Goal: Information Seeking & Learning: Compare options

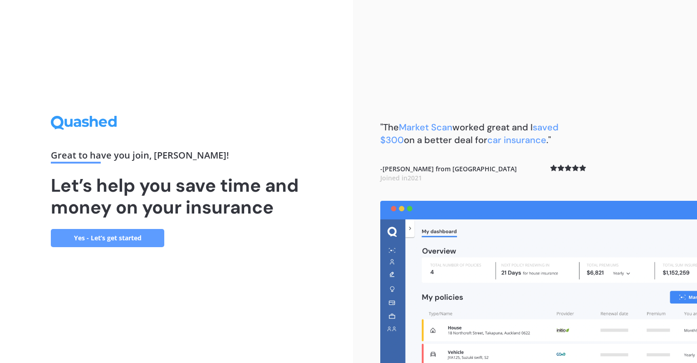
click at [115, 241] on link "Yes - Let’s get started" at bounding box center [107, 238] width 113 height 18
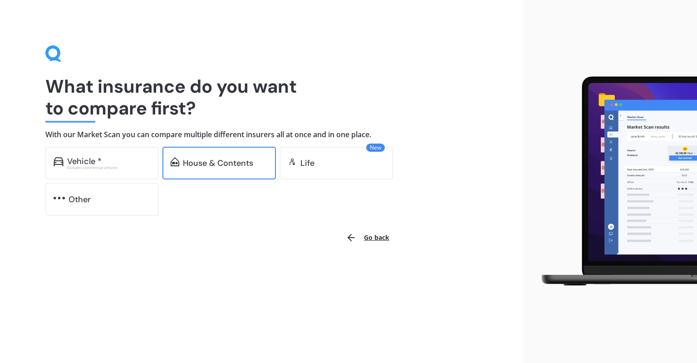
click at [216, 168] on div "House & Contents" at bounding box center [218, 163] width 113 height 33
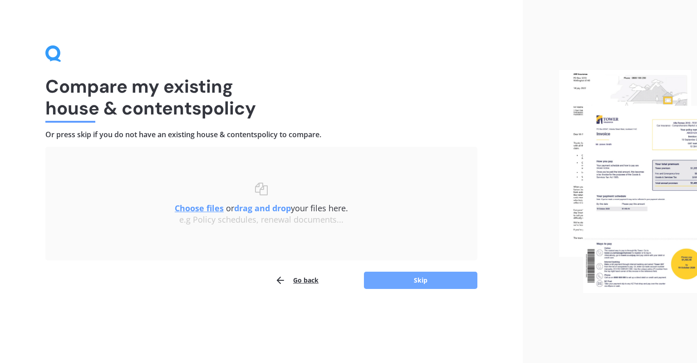
click at [394, 278] on button "Skip" at bounding box center [420, 279] width 113 height 17
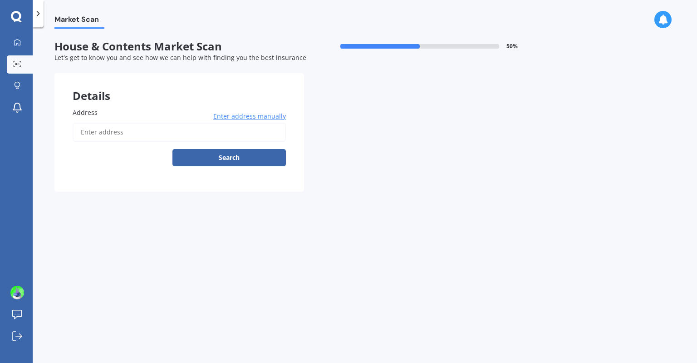
click at [216, 138] on input "Address" at bounding box center [179, 132] width 213 height 19
type input "28 Norfolk Crescent, Ōtaki Beach 5512"
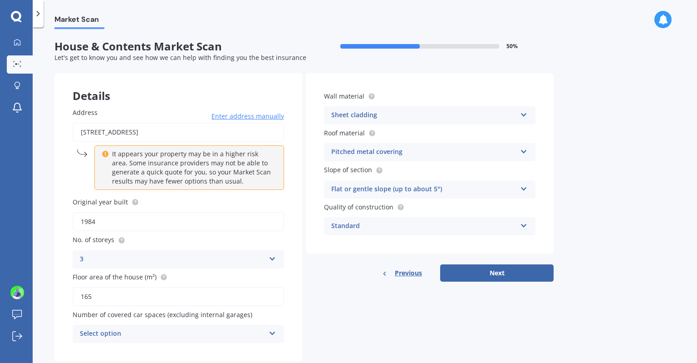
click at [212, 257] on div "3" at bounding box center [172, 259] width 185 height 11
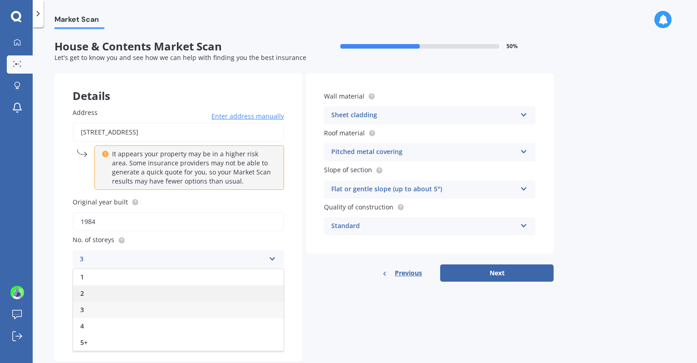
click at [202, 290] on div "2" at bounding box center [178, 293] width 211 height 16
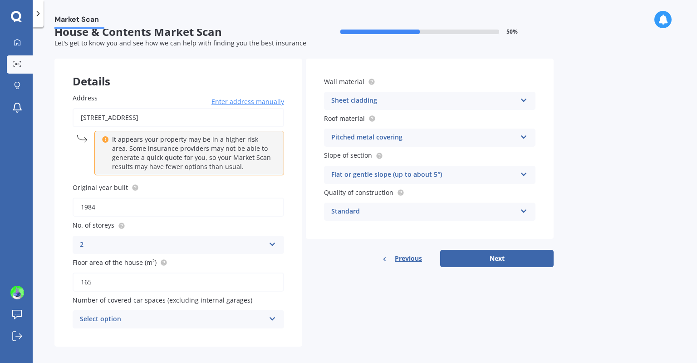
scroll to position [21, 0]
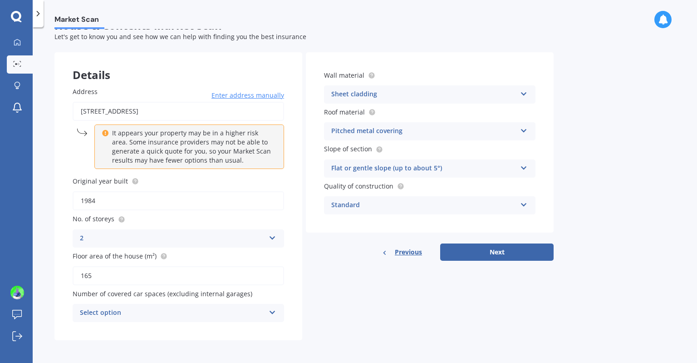
click at [258, 312] on div "Select option" at bounding box center [172, 312] width 185 height 11
click at [258, 312] on div "0" at bounding box center [172, 312] width 185 height 11
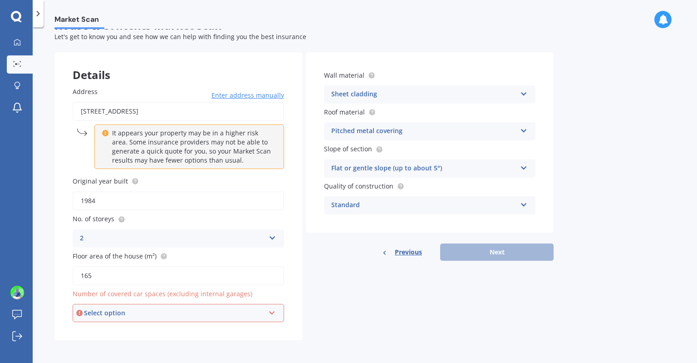
click at [258, 312] on div "Select option" at bounding box center [174, 313] width 181 height 10
click at [229, 217] on div "0" at bounding box center [179, 214] width 210 height 16
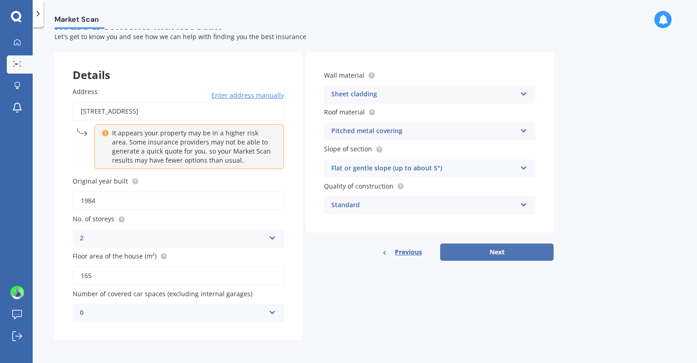
click at [499, 248] on button "Next" at bounding box center [496, 251] width 113 height 17
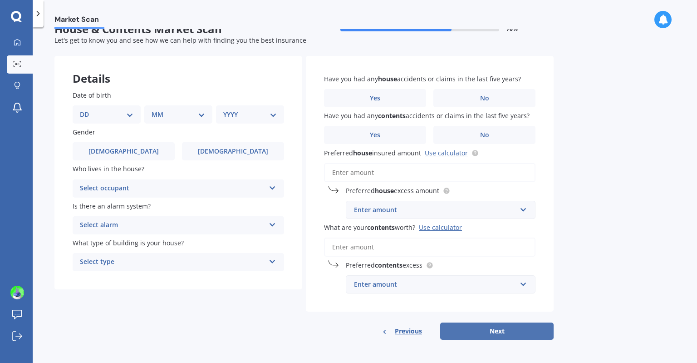
scroll to position [0, 0]
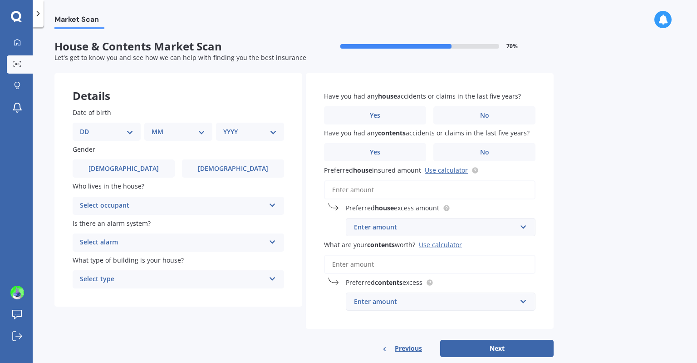
click at [133, 131] on select "DD 01 02 03 04 05 06 07 08 09 10 11 12 13 14 15 16 17 18 19 20 21 22 23 24 25 2…" at bounding box center [107, 132] width 54 height 10
select select "26"
click at [87, 127] on select "DD 01 02 03 04 05 06 07 08 09 10 11 12 13 14 15 16 17 18 19 20 21 22 23 24 25 2…" at bounding box center [107, 132] width 54 height 10
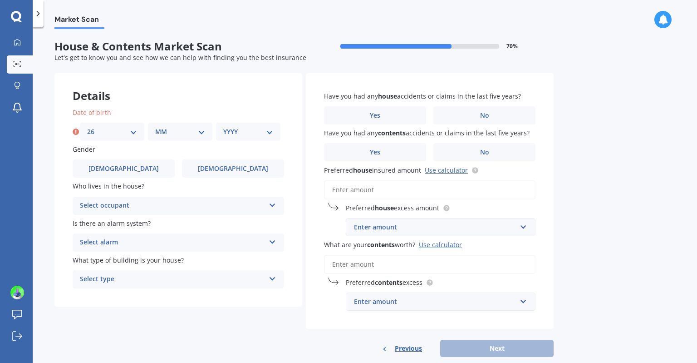
click at [172, 140] on div "MM 01 02 03 04 05 06 07 08 09 10 11 12" at bounding box center [180, 132] width 64 height 18
click at [180, 130] on select "MM 01 02 03 04 05 06 07 08 09 10 11 12" at bounding box center [180, 132] width 50 height 10
select select "08"
click at [155, 127] on select "MM 01 02 03 04 05 06 07 08 09 10 11 12" at bounding box center [180, 132] width 50 height 10
click at [242, 130] on select "YYYY 2009 2008 2007 2006 2005 2004 2003 2002 2001 2000 1999 1998 1997 1996 1995…" at bounding box center [248, 132] width 50 height 10
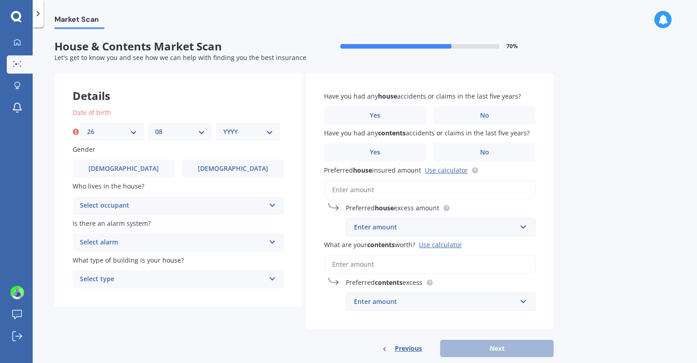
select select "1975"
click at [223, 127] on select "YYYY 2009 2008 2007 2006 2005 2004 2003 2002 2001 2000 1999 1998 1997 1996 1995…" at bounding box center [248, 132] width 50 height 10
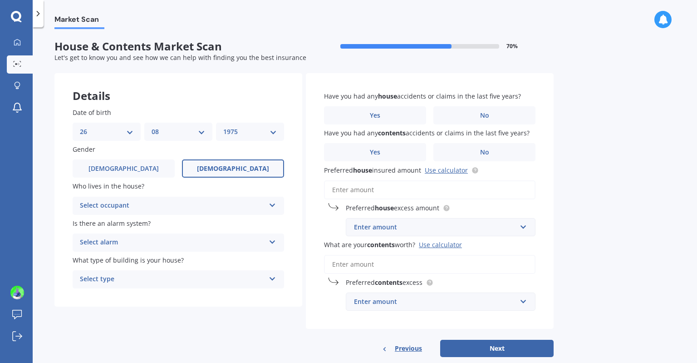
click at [234, 172] on span "Female" at bounding box center [233, 169] width 72 height 8
click at [0, 0] on input "Female" at bounding box center [0, 0] width 0 height 0
click at [227, 206] on div "Select occupant" at bounding box center [172, 205] width 185 height 11
click at [220, 226] on div "Owner" at bounding box center [178, 223] width 211 height 16
click at [215, 246] on div "Select alarm" at bounding box center [172, 242] width 185 height 11
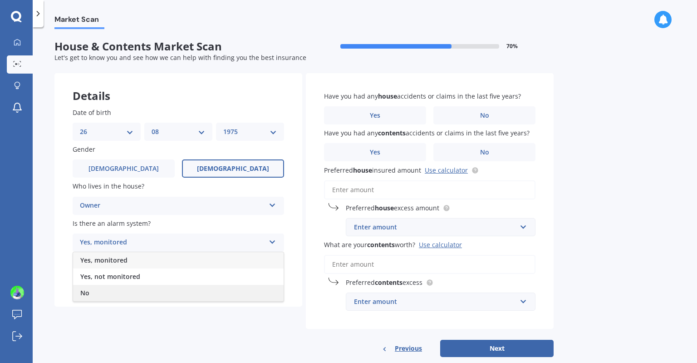
click at [204, 290] on div "No" at bounding box center [178, 293] width 211 height 16
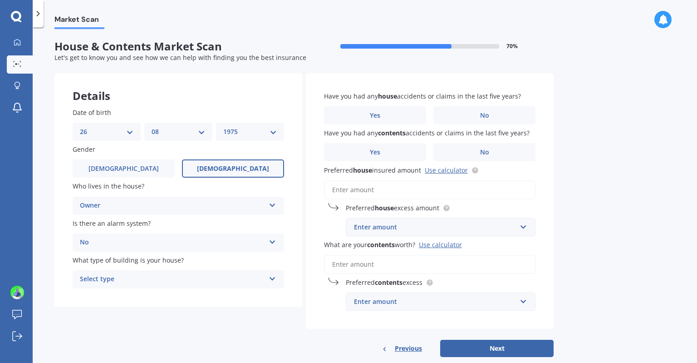
click at [207, 280] on div "Select type" at bounding box center [172, 279] width 185 height 11
click at [202, 295] on div "Freestanding" at bounding box center [178, 297] width 211 height 16
click at [436, 113] on label "No" at bounding box center [484, 115] width 102 height 18
click at [0, 0] on input "No" at bounding box center [0, 0] width 0 height 0
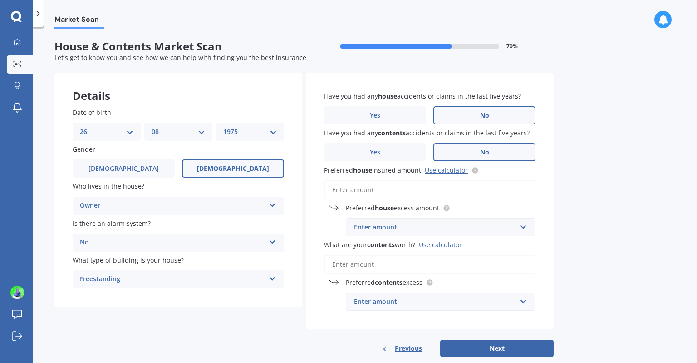
click at [456, 153] on label "No" at bounding box center [484, 152] width 102 height 18
click at [0, 0] on input "No" at bounding box center [0, 0] width 0 height 0
click at [449, 172] on link "Use calculator" at bounding box center [446, 170] width 43 height 9
click at [371, 189] on input "Preferred house insured amount Use calculator" at bounding box center [429, 189] width 211 height 19
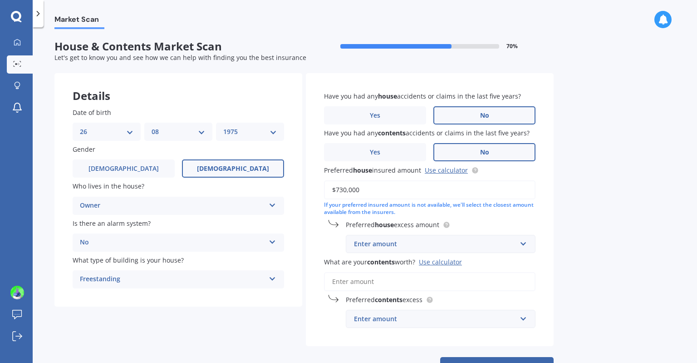
type input "$730,000"
click at [390, 246] on div "Enter amount" at bounding box center [435, 244] width 162 height 10
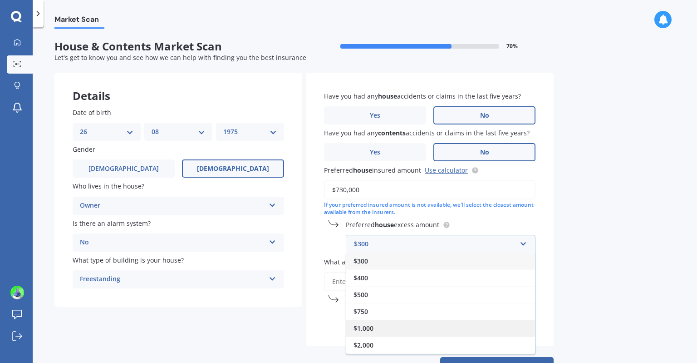
click at [373, 326] on div "$1,000" at bounding box center [440, 327] width 189 height 17
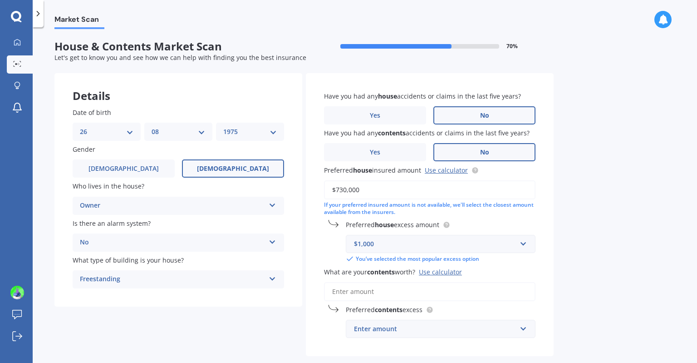
click at [440, 274] on div "Use calculator" at bounding box center [440, 271] width 43 height 9
click at [440, 282] on input "What are your contents worth? Use calculator" at bounding box center [429, 291] width 211 height 19
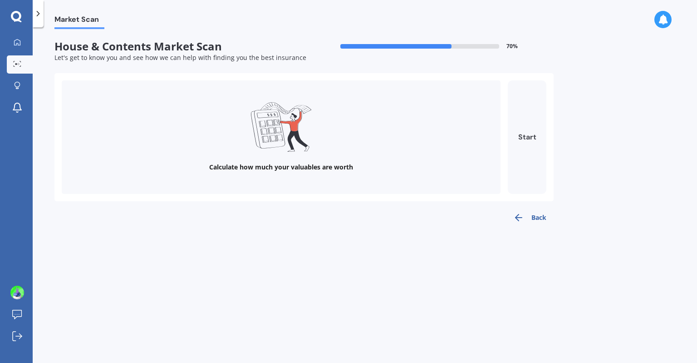
click at [540, 142] on button "Start" at bounding box center [527, 136] width 39 height 113
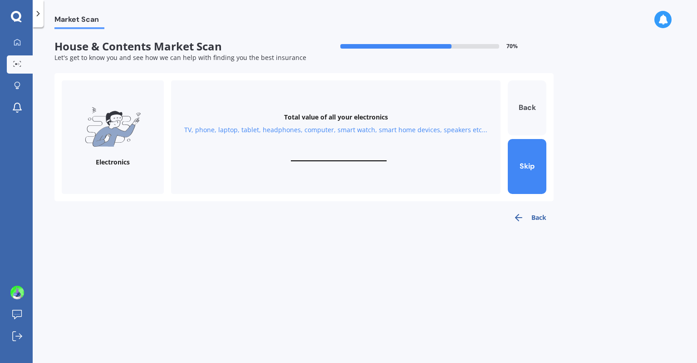
click at [536, 123] on button "Back" at bounding box center [527, 107] width 39 height 55
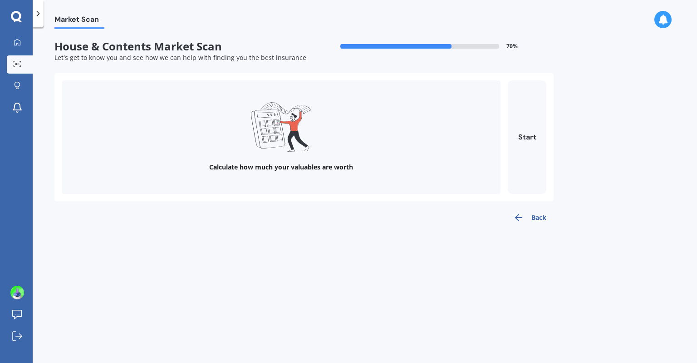
click at [530, 219] on button "Back" at bounding box center [530, 217] width 48 height 18
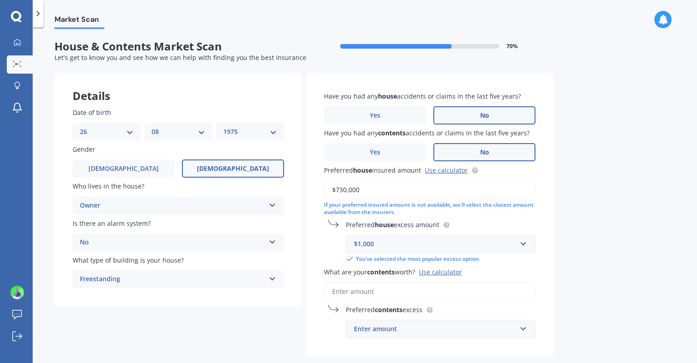
click at [465, 291] on input "What are your contents worth? Use calculator" at bounding box center [429, 291] width 211 height 19
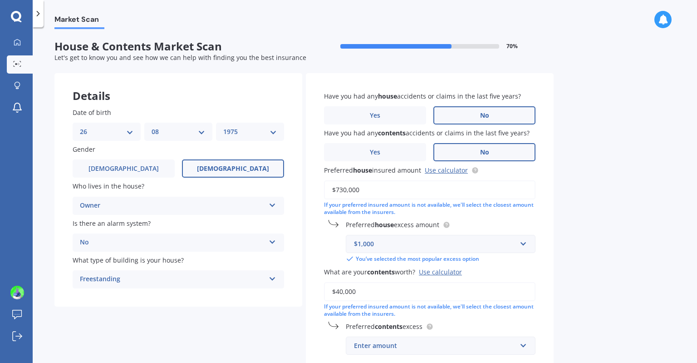
scroll to position [62, 0]
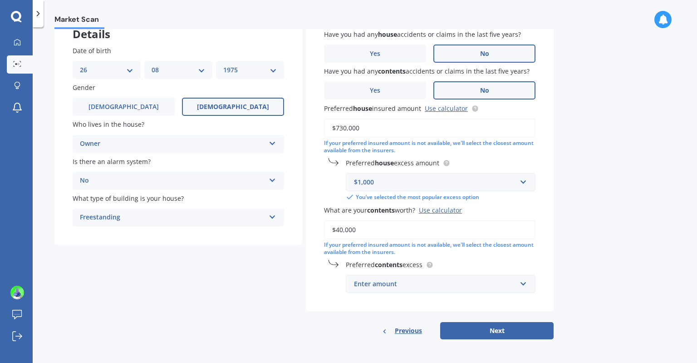
type input "$40,000"
click at [523, 283] on input "text" at bounding box center [438, 283] width 182 height 17
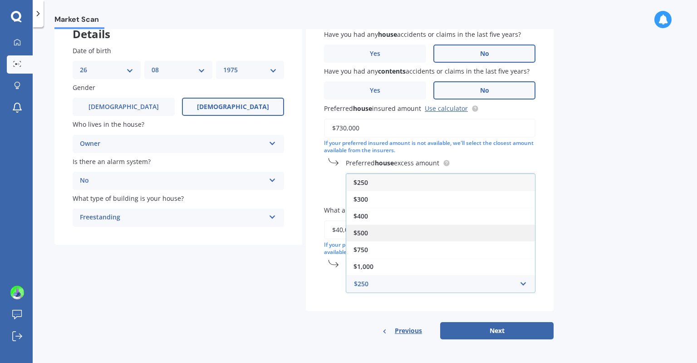
click at [495, 230] on div "$500" at bounding box center [440, 232] width 189 height 17
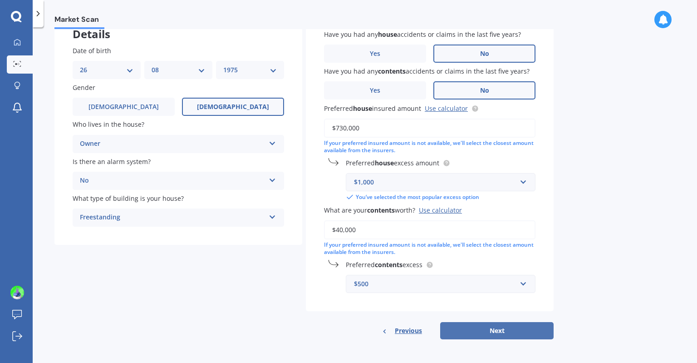
click at [509, 330] on button "Next" at bounding box center [496, 330] width 113 height 17
select select "26"
select select "08"
select select "1975"
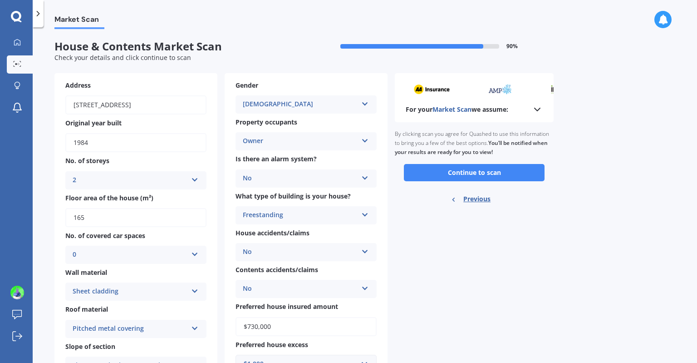
scroll to position [116, 0]
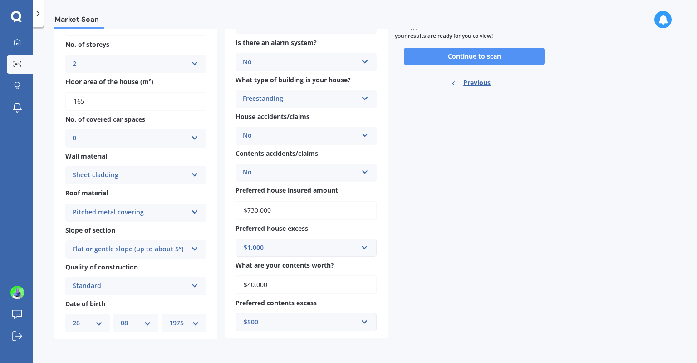
click at [521, 61] on button "Continue to scan" at bounding box center [474, 56] width 141 height 17
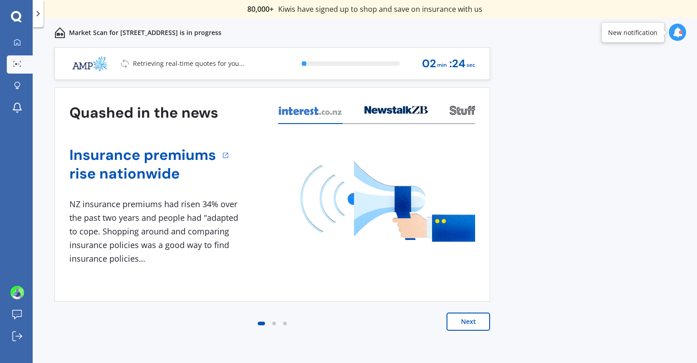
click at [477, 323] on button "Next" at bounding box center [469, 321] width 44 height 18
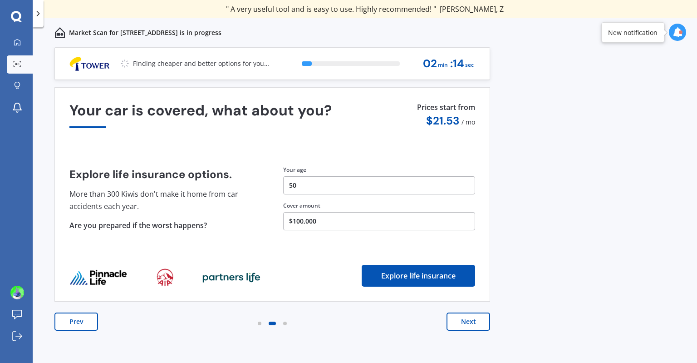
click at [338, 221] on button "$100,000" at bounding box center [379, 221] width 192 height 18
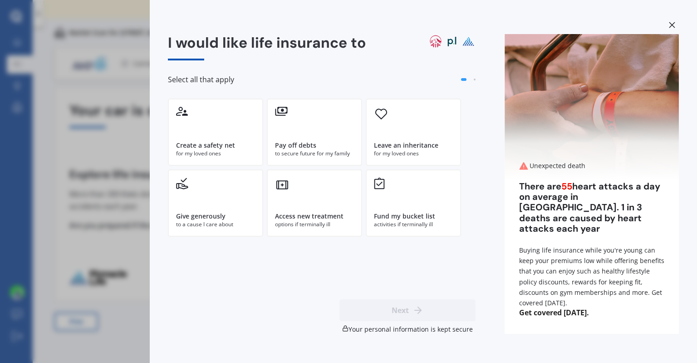
click at [673, 24] on icon at bounding box center [672, 25] width 6 height 6
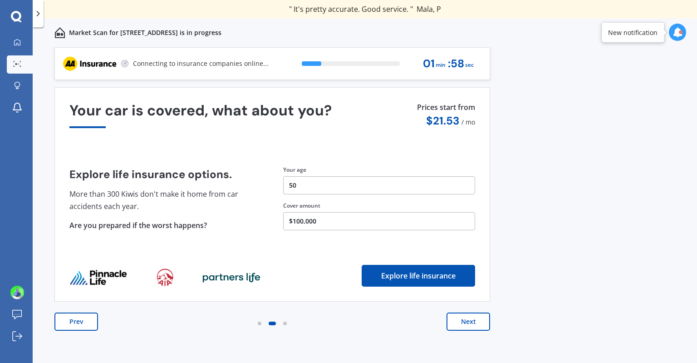
click at [476, 319] on button "Next" at bounding box center [469, 321] width 44 height 18
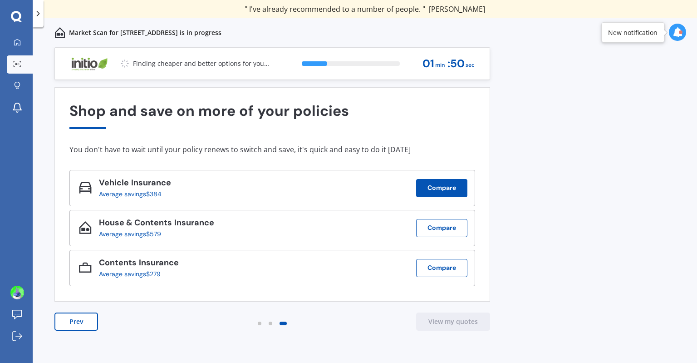
click at [450, 188] on button "Compare" at bounding box center [441, 188] width 51 height 18
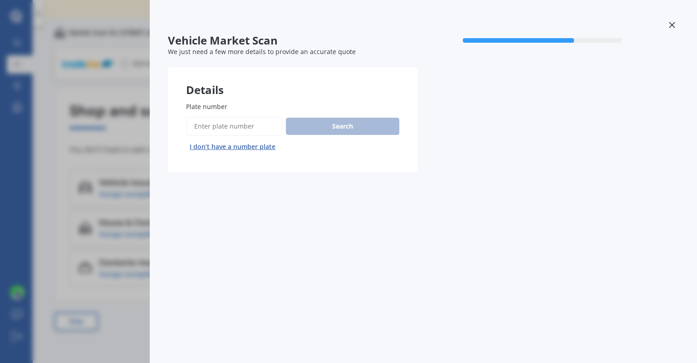
click at [245, 125] on input "Plate number" at bounding box center [234, 126] width 96 height 19
type input "KCT395"
click at [293, 124] on button "Search" at bounding box center [342, 126] width 113 height 17
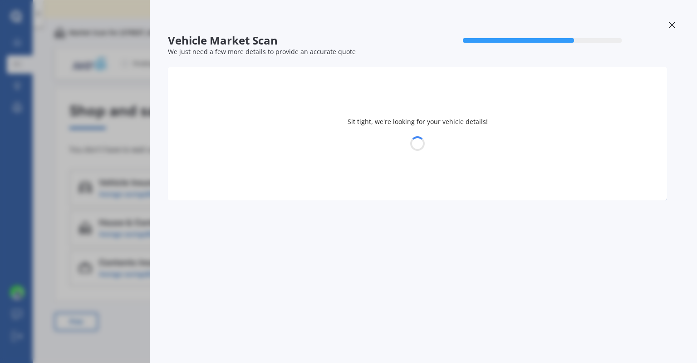
select select "TOYOTA"
select select "YARIS"
select select "26"
select select "08"
select select "1975"
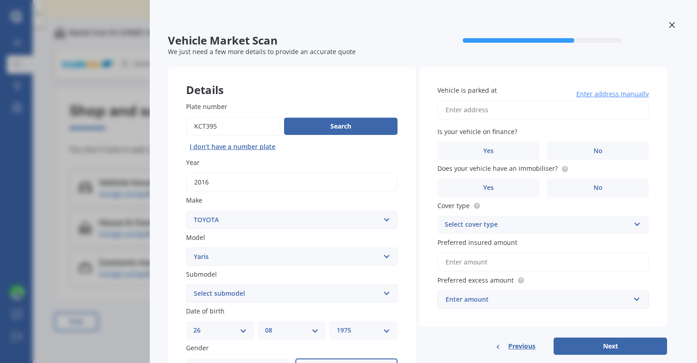
click at [210, 125] on input "Plate number" at bounding box center [233, 126] width 94 height 19
type input "KCT895"
click at [329, 128] on button "Search" at bounding box center [340, 126] width 113 height 17
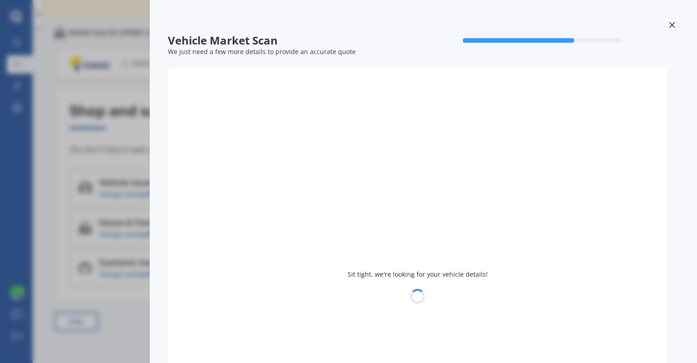
select select "FORD"
select select
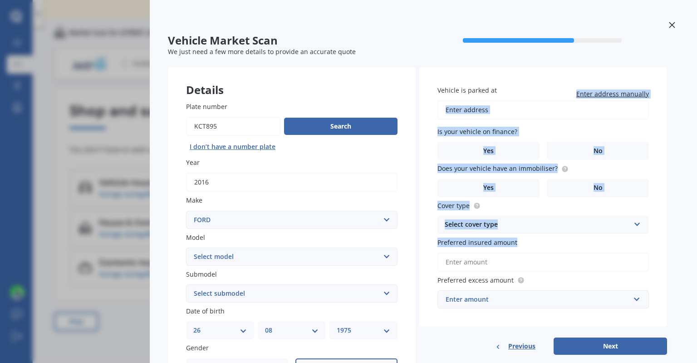
drag, startPoint x: 697, startPoint y: 107, endPoint x: 697, endPoint y: 269, distance: 162.0
click at [697, 269] on div "Vehicle Market Scan 70 % We just need a few more details to provide an accurate…" at bounding box center [423, 181] width 547 height 363
click at [581, 119] on div "Vehicle is parked at Enter address manually Is your vehicle on finance? Yes No …" at bounding box center [543, 197] width 248 height 260
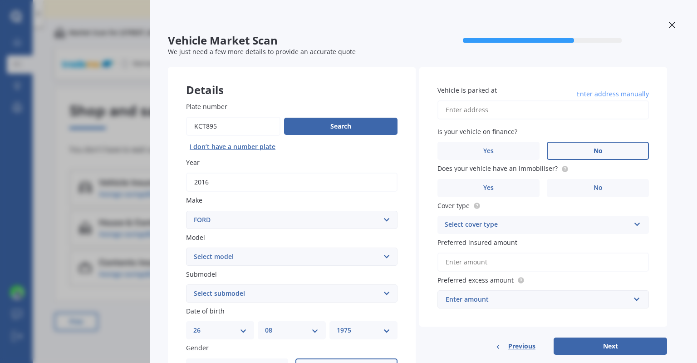
click at [575, 148] on label "No" at bounding box center [598, 151] width 102 height 18
click at [0, 0] on input "No" at bounding box center [0, 0] width 0 height 0
click at [586, 185] on label "No" at bounding box center [598, 188] width 102 height 18
click at [0, 0] on input "No" at bounding box center [0, 0] width 0 height 0
click at [545, 113] on input "Vehicle is parked at" at bounding box center [542, 109] width 211 height 19
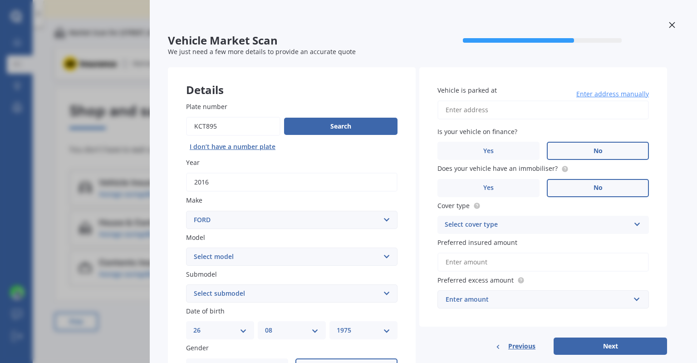
type input "28 Norfolk Crescent Ōtaki BeachŌtaki, Wellington 5512"
click at [560, 229] on div "Select cover type" at bounding box center [537, 224] width 185 height 11
click at [558, 241] on div "Comprehensive" at bounding box center [543, 242] width 211 height 16
click at [555, 259] on input "Preferred insured amount" at bounding box center [542, 261] width 211 height 19
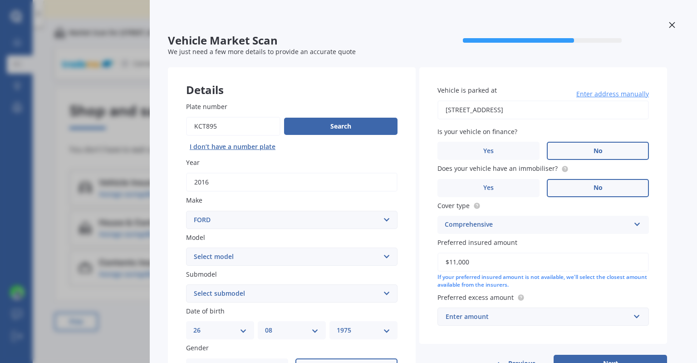
type input "$11,000"
click at [557, 312] on div "Enter amount" at bounding box center [538, 316] width 184 height 10
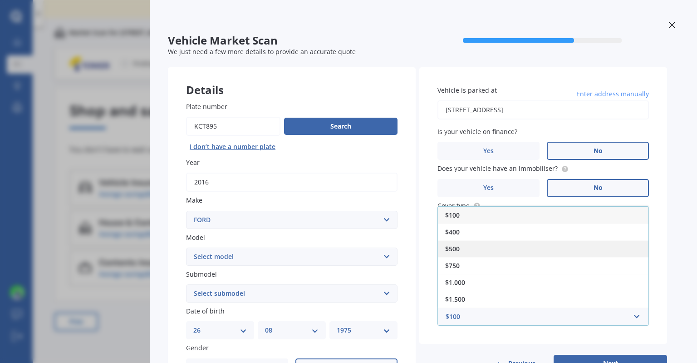
click at [545, 247] on div "$500" at bounding box center [543, 248] width 211 height 17
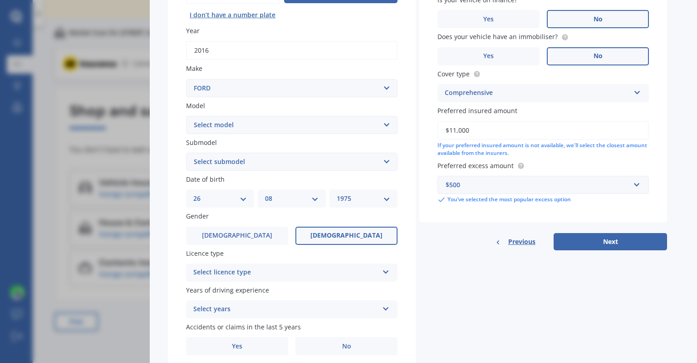
scroll to position [136, 0]
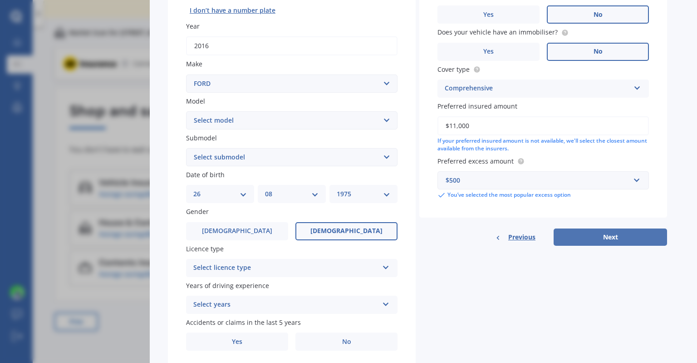
click at [651, 240] on button "Next" at bounding box center [610, 236] width 113 height 17
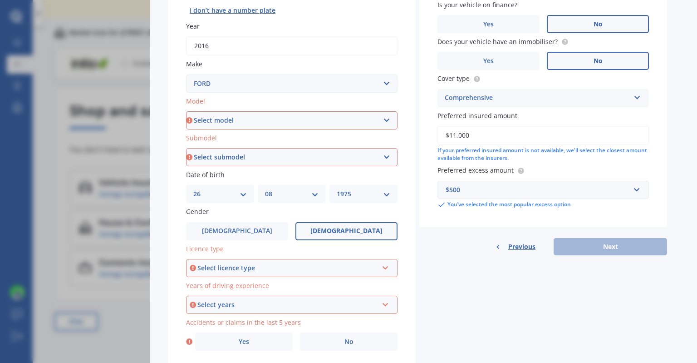
click at [368, 119] on select "Select model Bronco 4WD C-MAX Capri Cortina Courier Econovan Ecosport Endura Es…" at bounding box center [291, 120] width 211 height 18
select select "ECOSPORT"
click at [186, 111] on select "Select model Bronco 4WD C-MAX Capri Cortina Courier Econovan Ecosport Endura Es…" at bounding box center [291, 120] width 211 height 18
click at [307, 162] on select "Select submodel Titanium Diesel Titanium Petrol Trend Diesel Trend Petrol Turbo" at bounding box center [291, 157] width 211 height 18
select select "TREND PETROL"
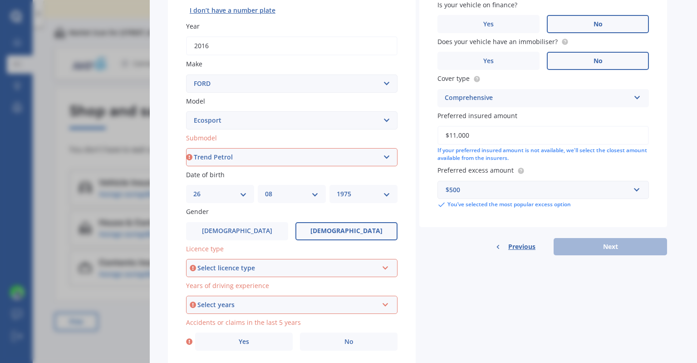
click at [186, 148] on select "Select submodel Titanium Diesel Titanium Petrol Trend Diesel Trend Petrol Turbo" at bounding box center [291, 157] width 211 height 18
click at [281, 265] on div "Select licence type" at bounding box center [287, 268] width 181 height 10
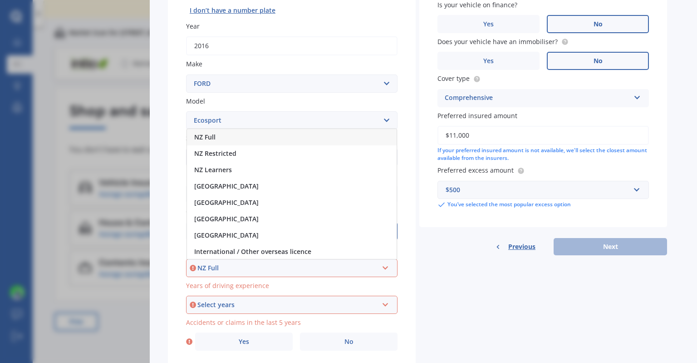
click at [283, 140] on div "NZ Full" at bounding box center [292, 137] width 210 height 16
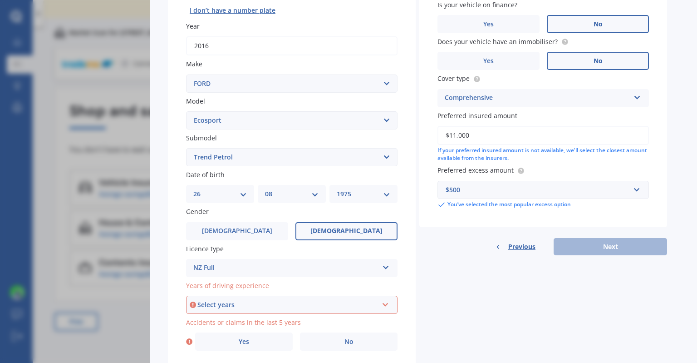
click at [274, 302] on div "Select years" at bounding box center [287, 305] width 181 height 10
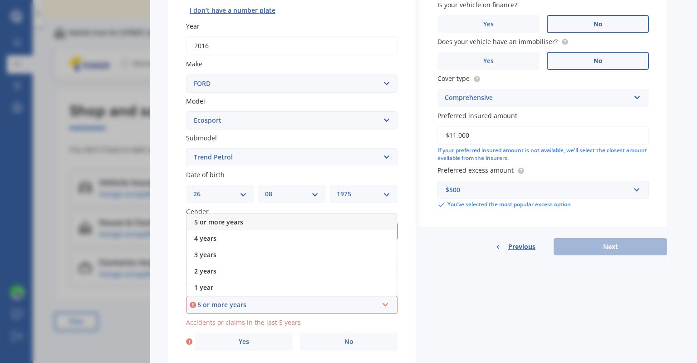
click at [285, 223] on div "5 or more years" at bounding box center [292, 222] width 210 height 16
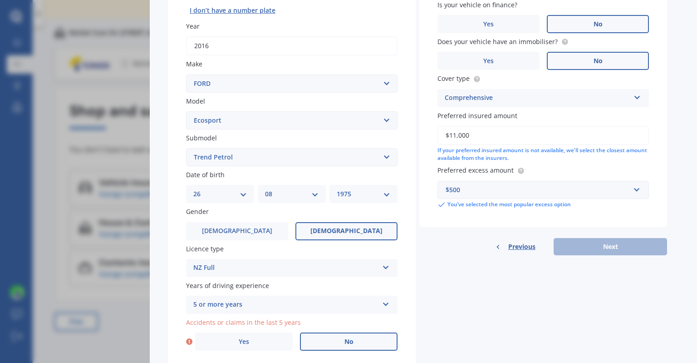
click at [333, 339] on label "No" at bounding box center [349, 341] width 98 height 18
click at [0, 0] on input "No" at bounding box center [0, 0] width 0 height 0
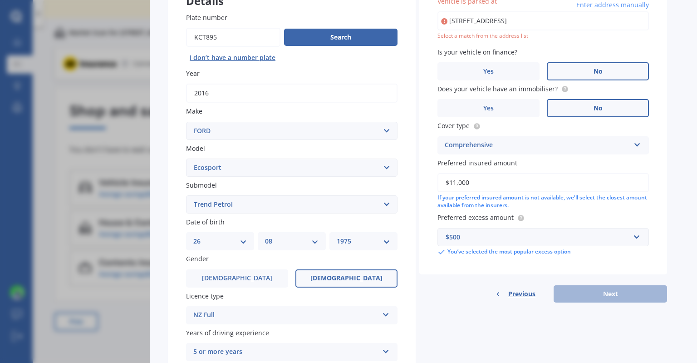
scroll to position [85, 0]
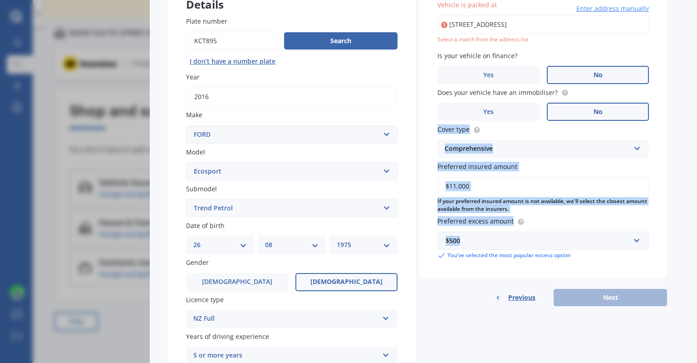
drag, startPoint x: 697, startPoint y: 122, endPoint x: 696, endPoint y: 217, distance: 94.8
click at [696, 217] on div "Vehicle Market Scan 70 % We just need a few more details to provide an accurate…" at bounding box center [423, 181] width 547 height 363
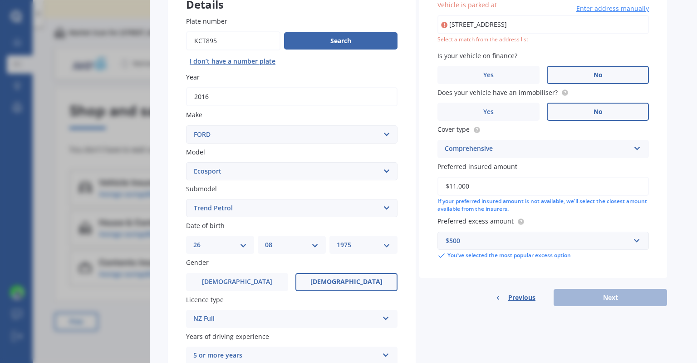
click at [559, 28] on input "28 Norfolk Crescent Ōtaki BeachŌtaki, Wellington 5512" at bounding box center [542, 24] width 211 height 19
click at [543, 25] on input "28 Norfolk Crescent Ōtaki BeachŌtaki, Wellington 5512" at bounding box center [542, 24] width 211 height 19
type input "Norfolk Crescent, Ōtaki Beach 5512"
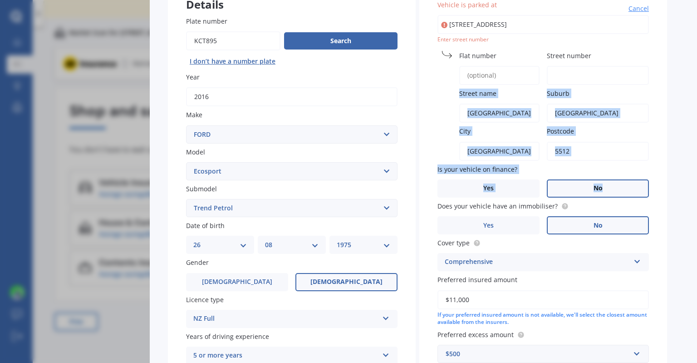
drag, startPoint x: 697, startPoint y: 81, endPoint x: 697, endPoint y: 170, distance: 88.9
click at [697, 170] on div "Vehicle Market Scan 70 % We just need a few more details to provide an accurate…" at bounding box center [423, 181] width 547 height 363
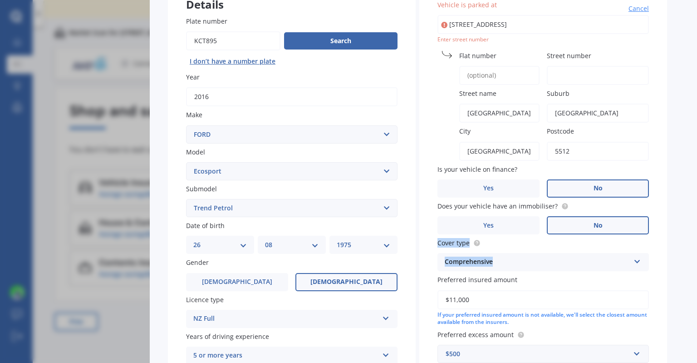
drag, startPoint x: 697, startPoint y: 199, endPoint x: 695, endPoint y: 248, distance: 49.0
click at [695, 248] on div "Vehicle Market Scan 70 % We just need a few more details to provide an accurate…" at bounding box center [423, 181] width 547 height 363
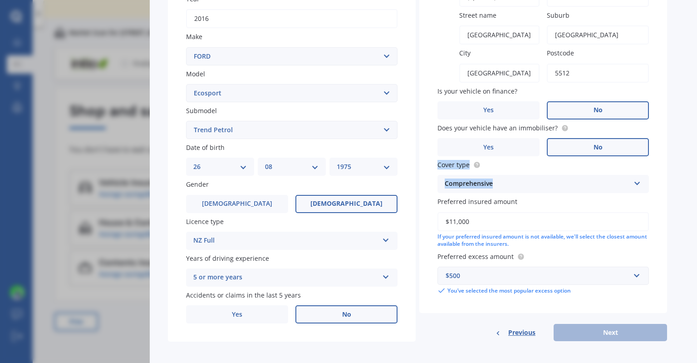
scroll to position [167, 0]
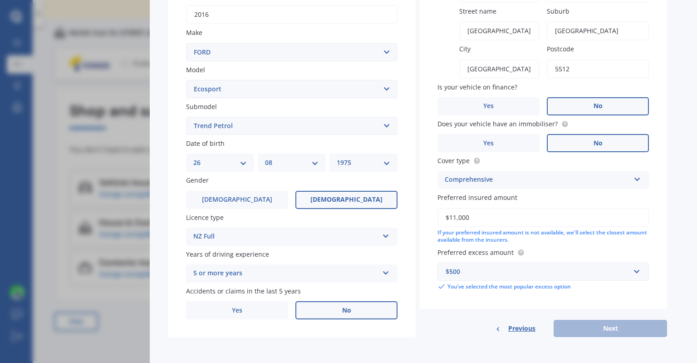
drag, startPoint x: 697, startPoint y: 301, endPoint x: 697, endPoint y: 291, distance: 10.4
click at [697, 291] on div "Vehicle Market Scan 70 % We just need a few more details to provide an accurate…" at bounding box center [423, 181] width 547 height 363
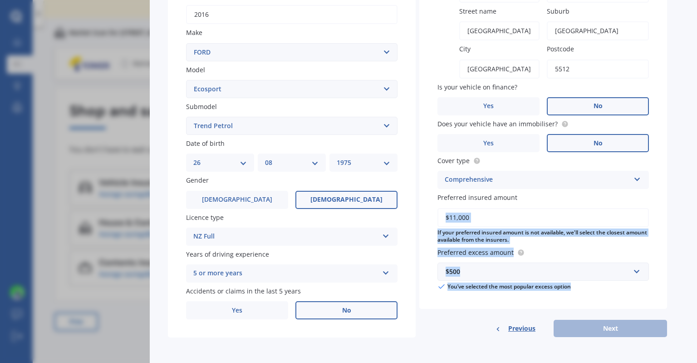
drag, startPoint x: 697, startPoint y: 291, endPoint x: 697, endPoint y: 198, distance: 92.6
click at [697, 198] on div "Vehicle Market Scan 70 % We just need a few more details to provide an accurate…" at bounding box center [423, 181] width 547 height 363
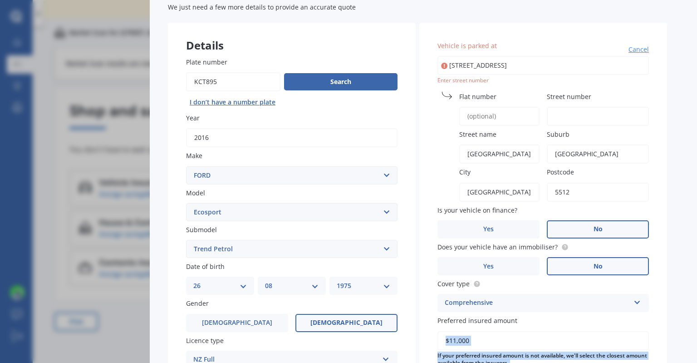
scroll to position [0, 0]
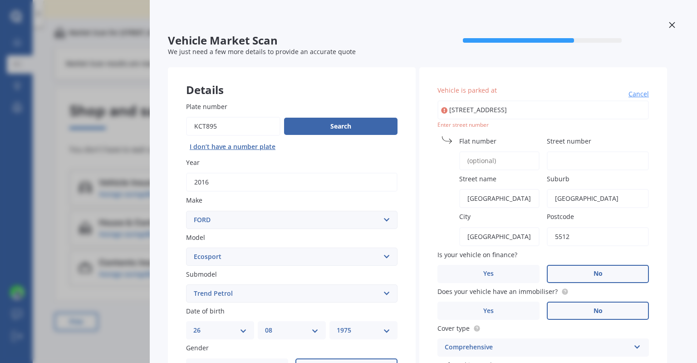
click at [486, 161] on input "Flat number" at bounding box center [499, 160] width 80 height 19
click at [558, 159] on input "Street number" at bounding box center [598, 160] width 102 height 19
type input "28"
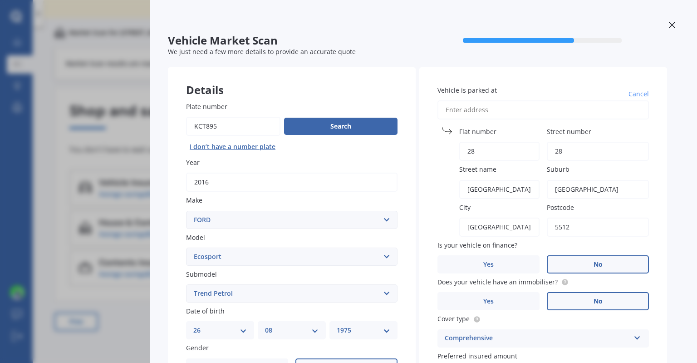
click at [629, 147] on input "28" at bounding box center [598, 151] width 102 height 19
type input "28 Norfolk Crescent"
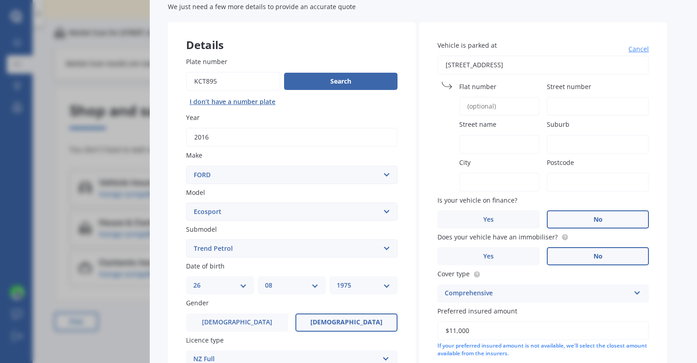
scroll to position [67, 0]
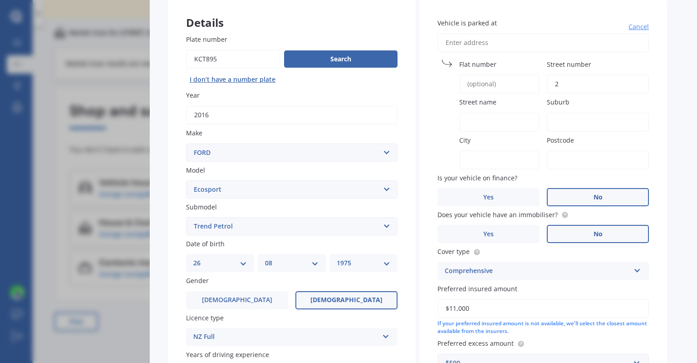
type input "28"
type input "28 Norfolk Crescent"
type input "28"
click at [472, 123] on input "Street name" at bounding box center [499, 122] width 80 height 19
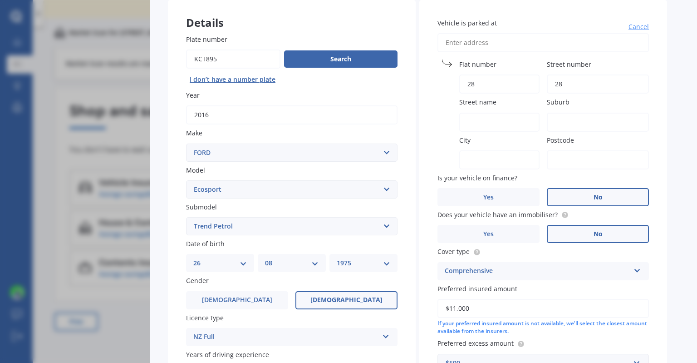
type input "Norfolk Crescent"
type input "28 Norfolk Crescent"
click at [571, 79] on input "Street number" at bounding box center [598, 83] width 102 height 19
type input "28"
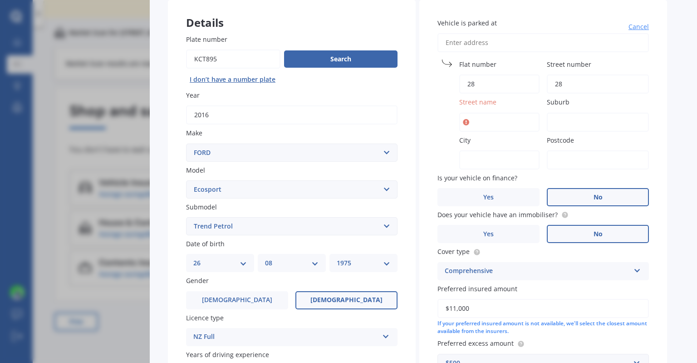
click at [503, 122] on input "Street name" at bounding box center [499, 122] width 80 height 19
type input "Norfolk Crescent"
click at [564, 120] on input "Suburb" at bounding box center [598, 122] width 102 height 19
type input "Otaki Beach"
click at [492, 161] on input "City" at bounding box center [499, 159] width 80 height 19
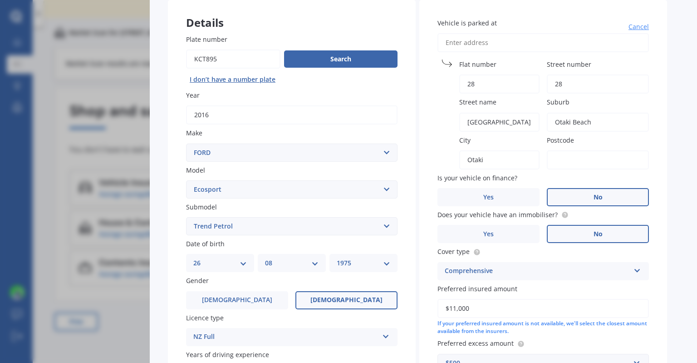
type input "Otaki"
click at [558, 161] on input "Postcode" at bounding box center [598, 159] width 102 height 19
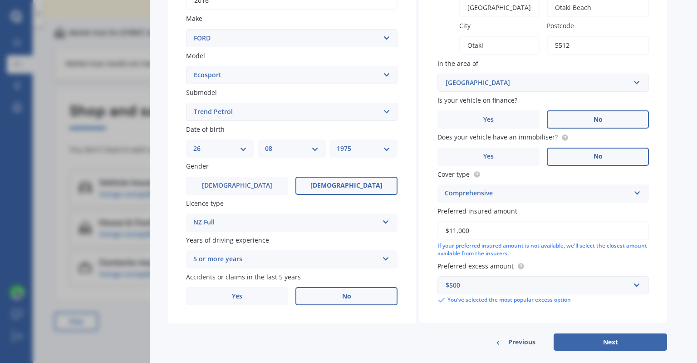
scroll to position [183, 0]
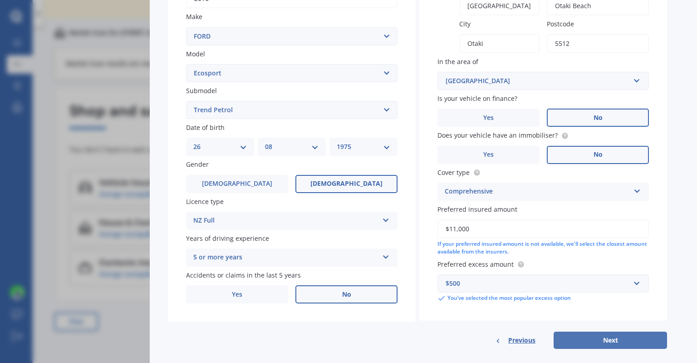
type input "5512"
click at [653, 339] on button "Next" at bounding box center [610, 339] width 113 height 17
select select "26"
select select "08"
select select "1975"
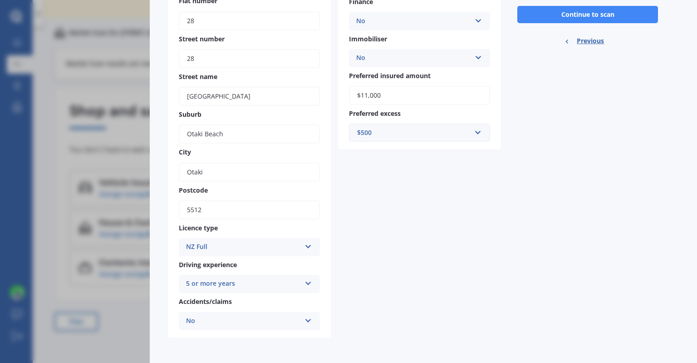
scroll to position [150, 0]
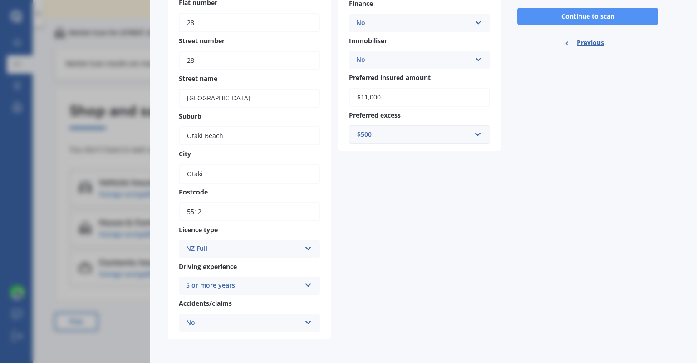
click at [637, 25] on button "Continue to scan" at bounding box center [587, 16] width 141 height 17
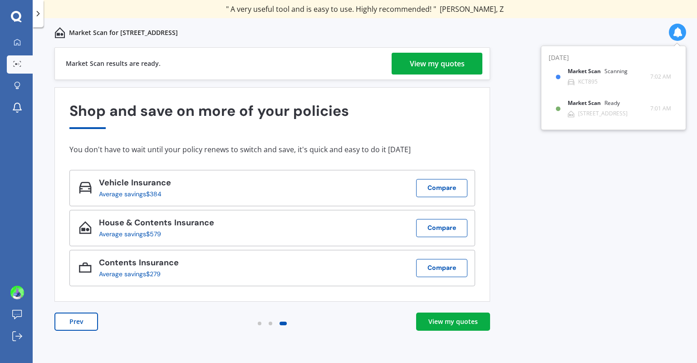
click at [459, 317] on div "View my quotes" at bounding box center [452, 321] width 49 height 9
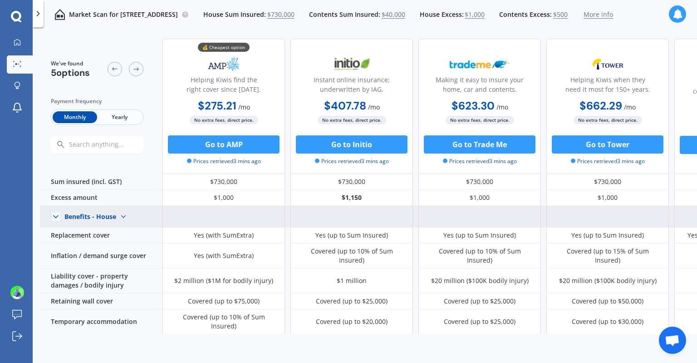
click at [120, 212] on img at bounding box center [123, 216] width 15 height 15
click at [116, 246] on span "Benefits - Contents" at bounding box center [101, 248] width 58 height 9
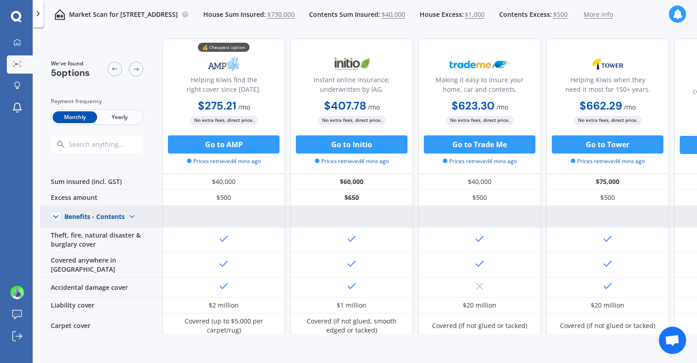
click at [124, 221] on div "Benefits - Contents Benefits - House Benefits - Contents" at bounding box center [101, 216] width 75 height 15
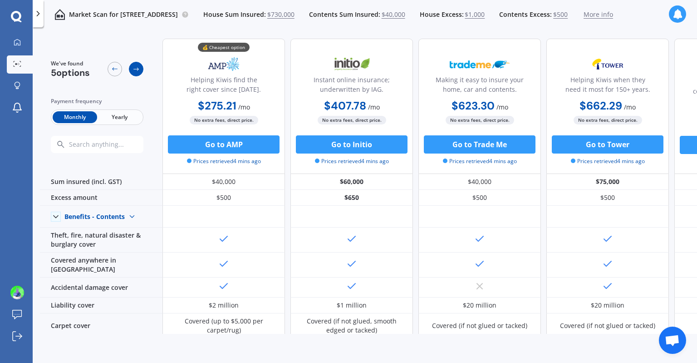
click at [136, 69] on icon at bounding box center [136, 68] width 7 height 7
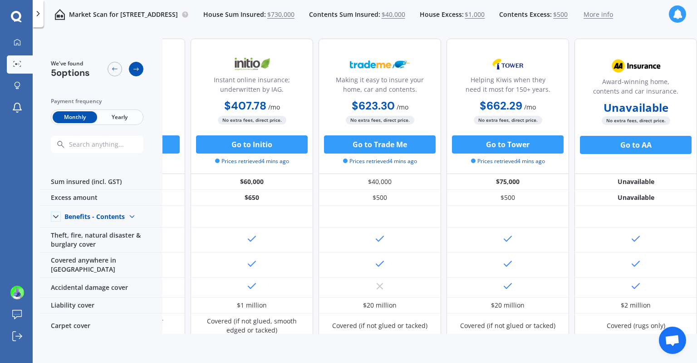
scroll to position [0, 104]
click at [136, 69] on icon at bounding box center [136, 68] width 7 height 7
click at [116, 69] on icon at bounding box center [114, 68] width 7 height 7
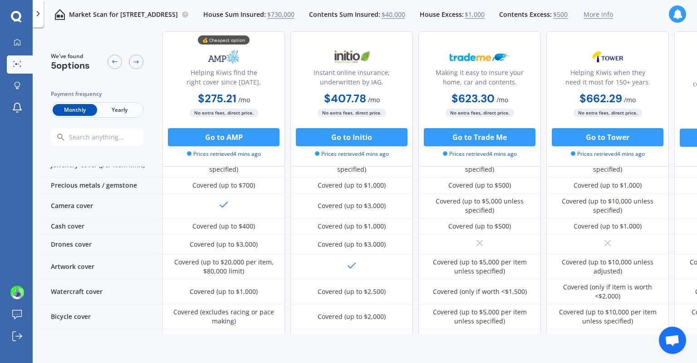
scroll to position [0, 0]
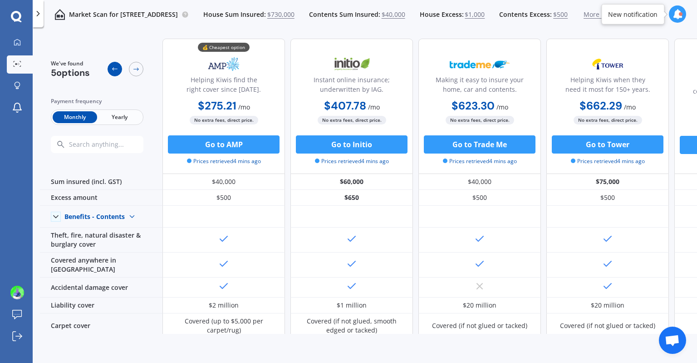
click at [110, 70] on div at bounding box center [115, 69] width 15 height 15
